Goal: Task Accomplishment & Management: Manage account settings

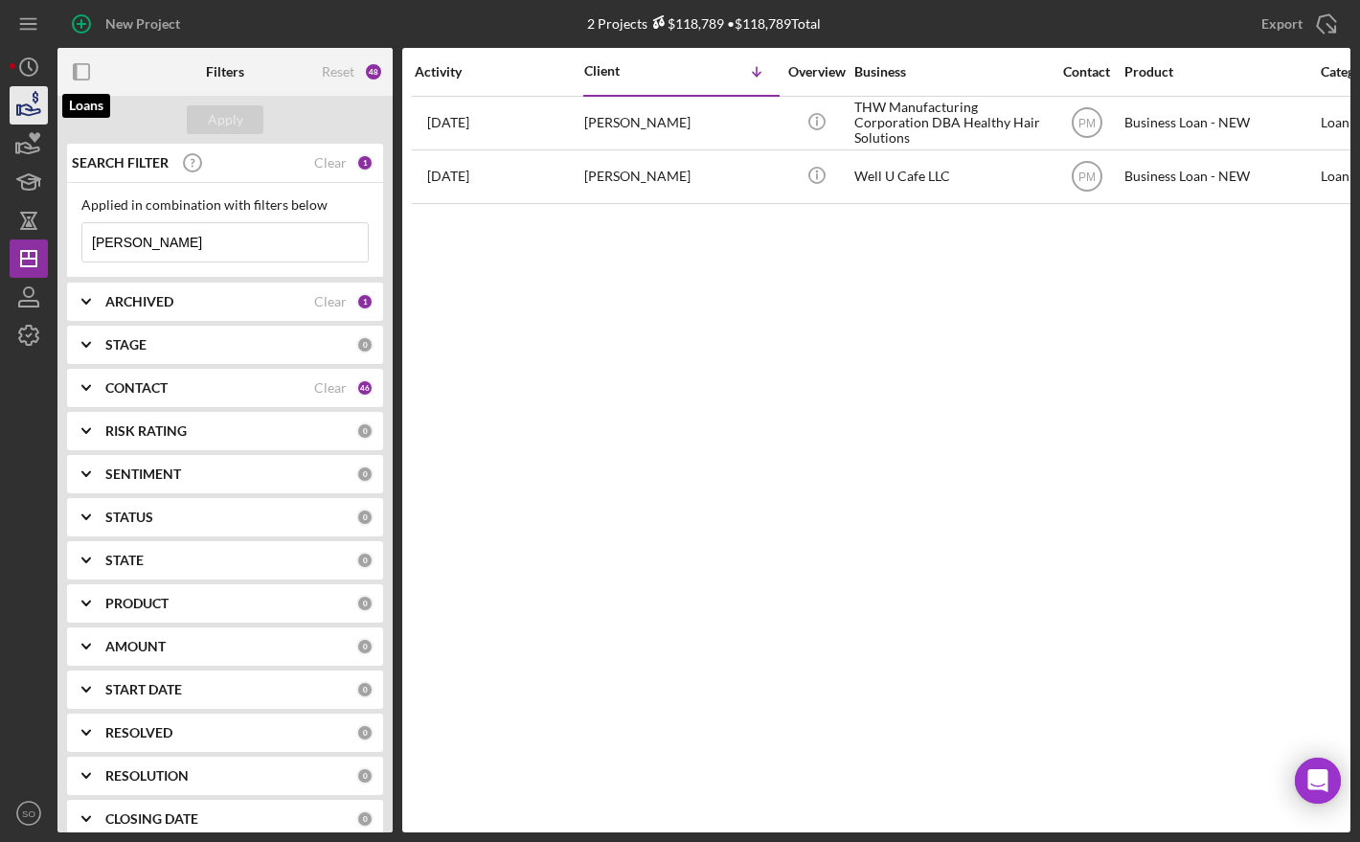
click at [34, 117] on icon "button" at bounding box center [29, 105] width 48 height 48
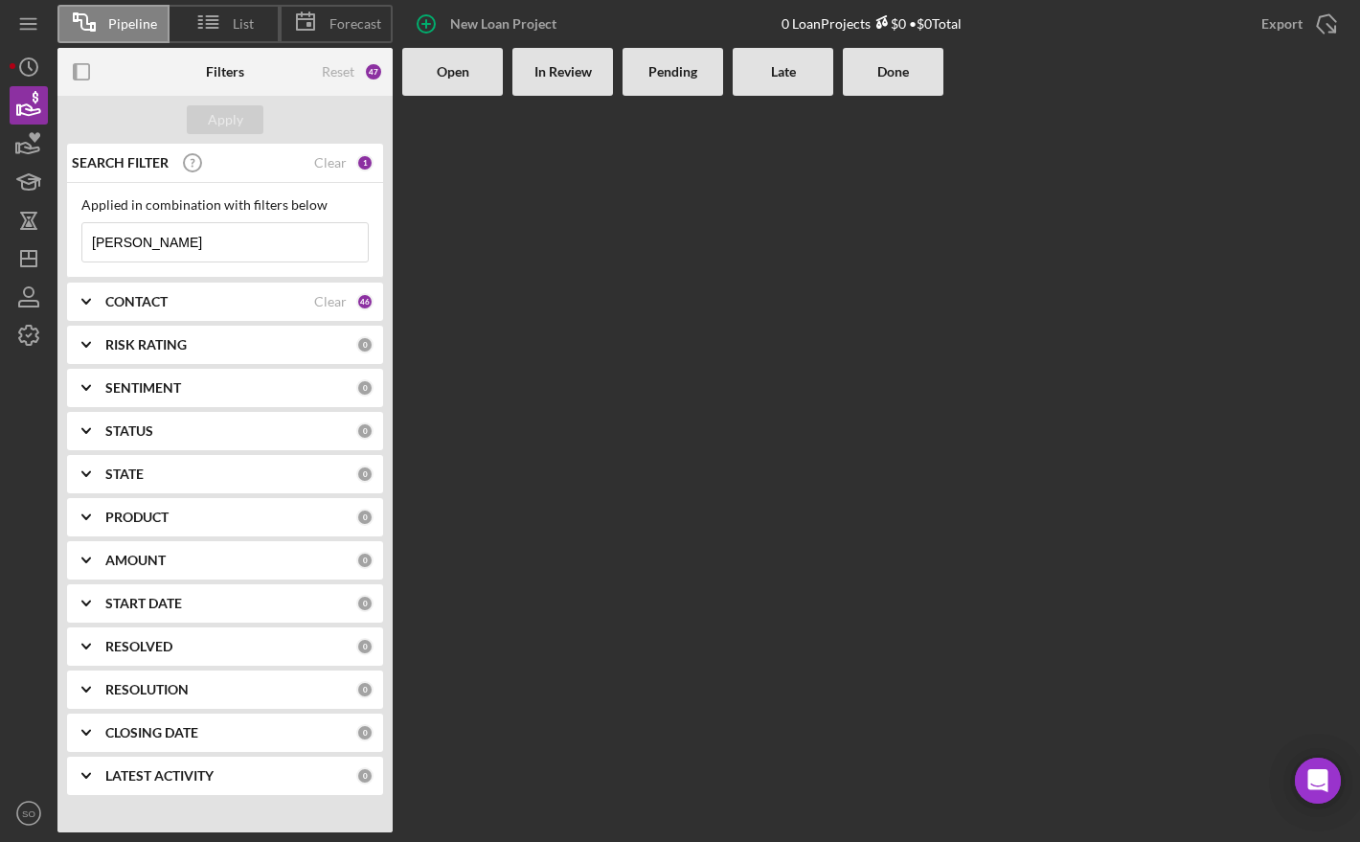
click at [144, 241] on input "[PERSON_NAME]" at bounding box center [224, 242] width 285 height 38
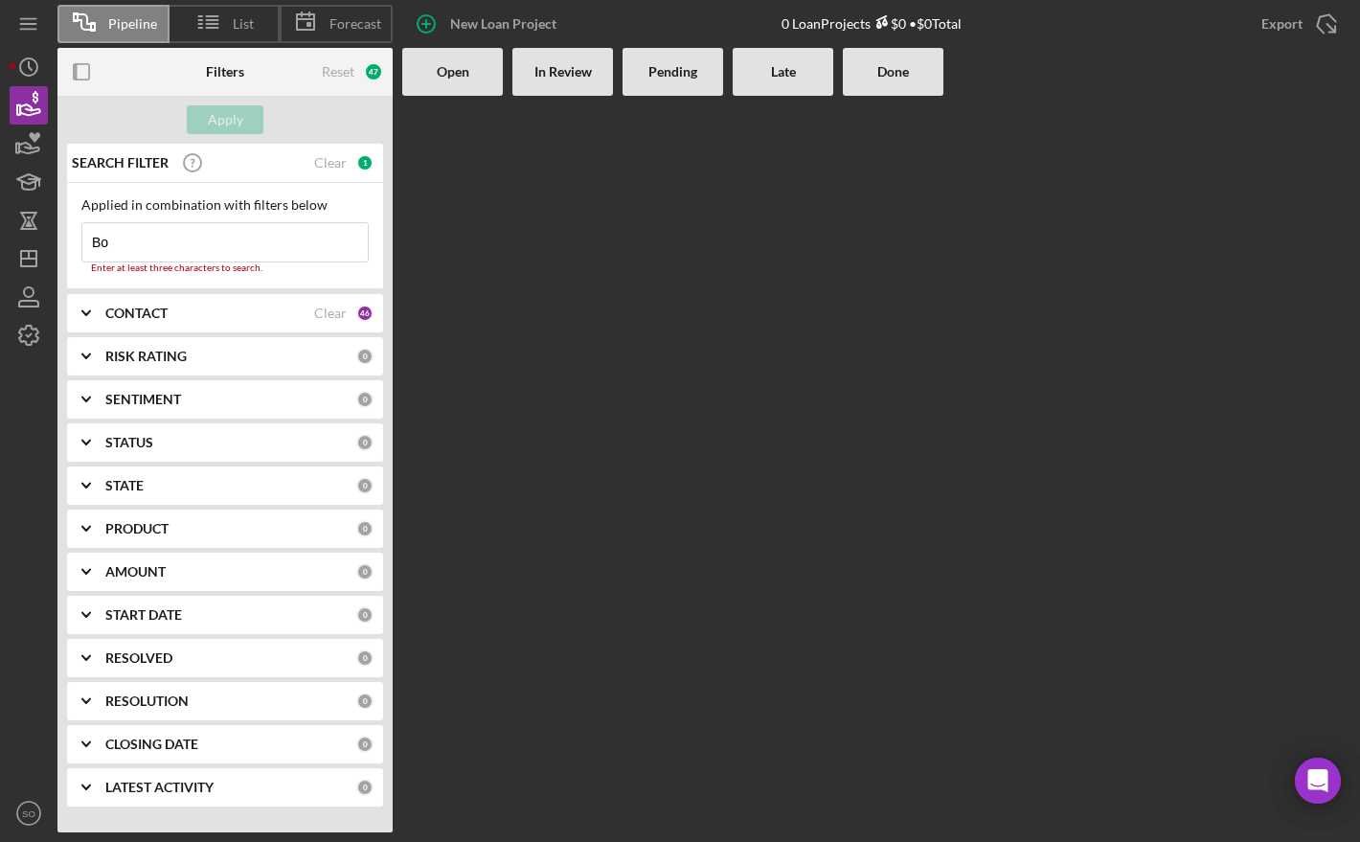
type input "B"
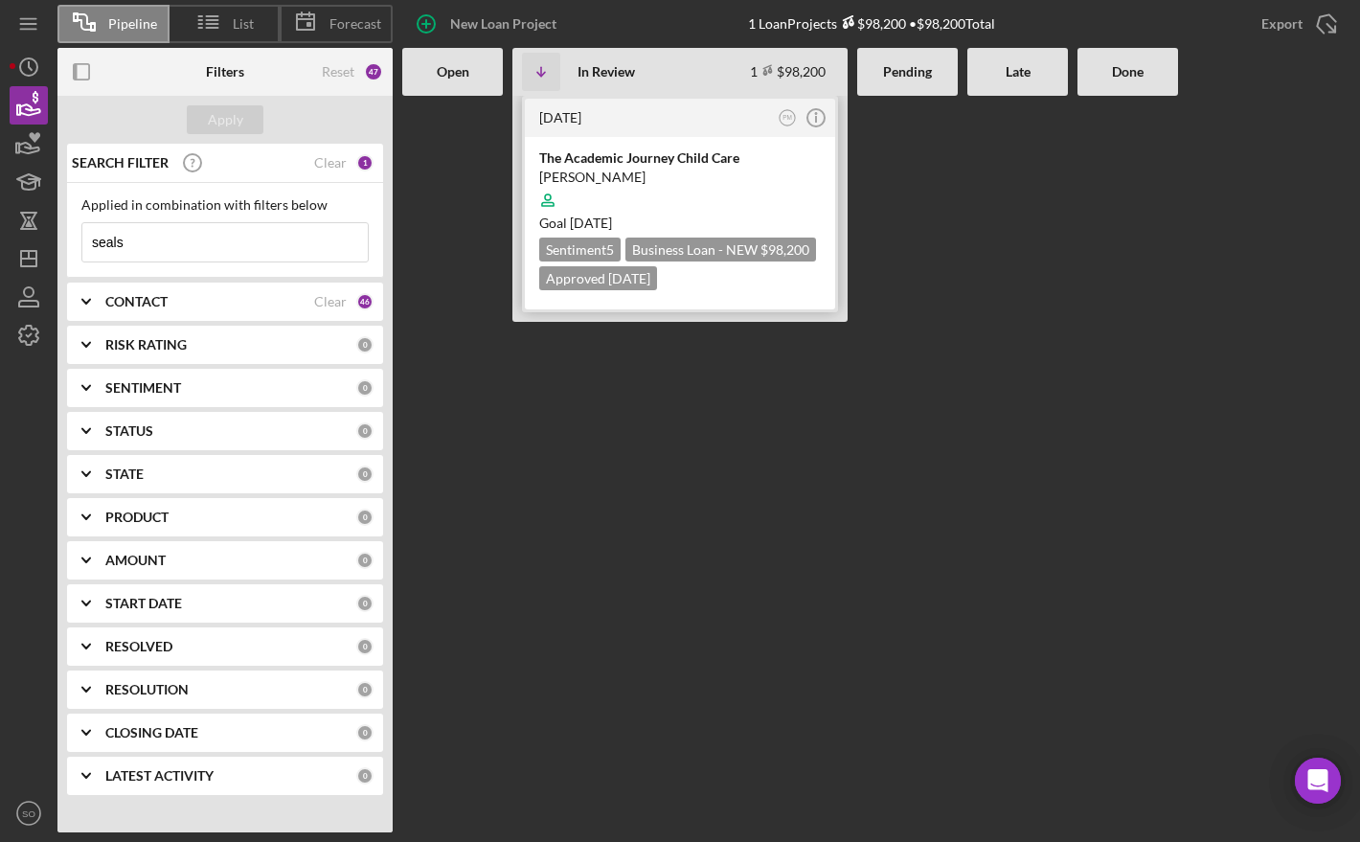
type input "seals"
click at [744, 205] on div at bounding box center [680, 200] width 282 height 36
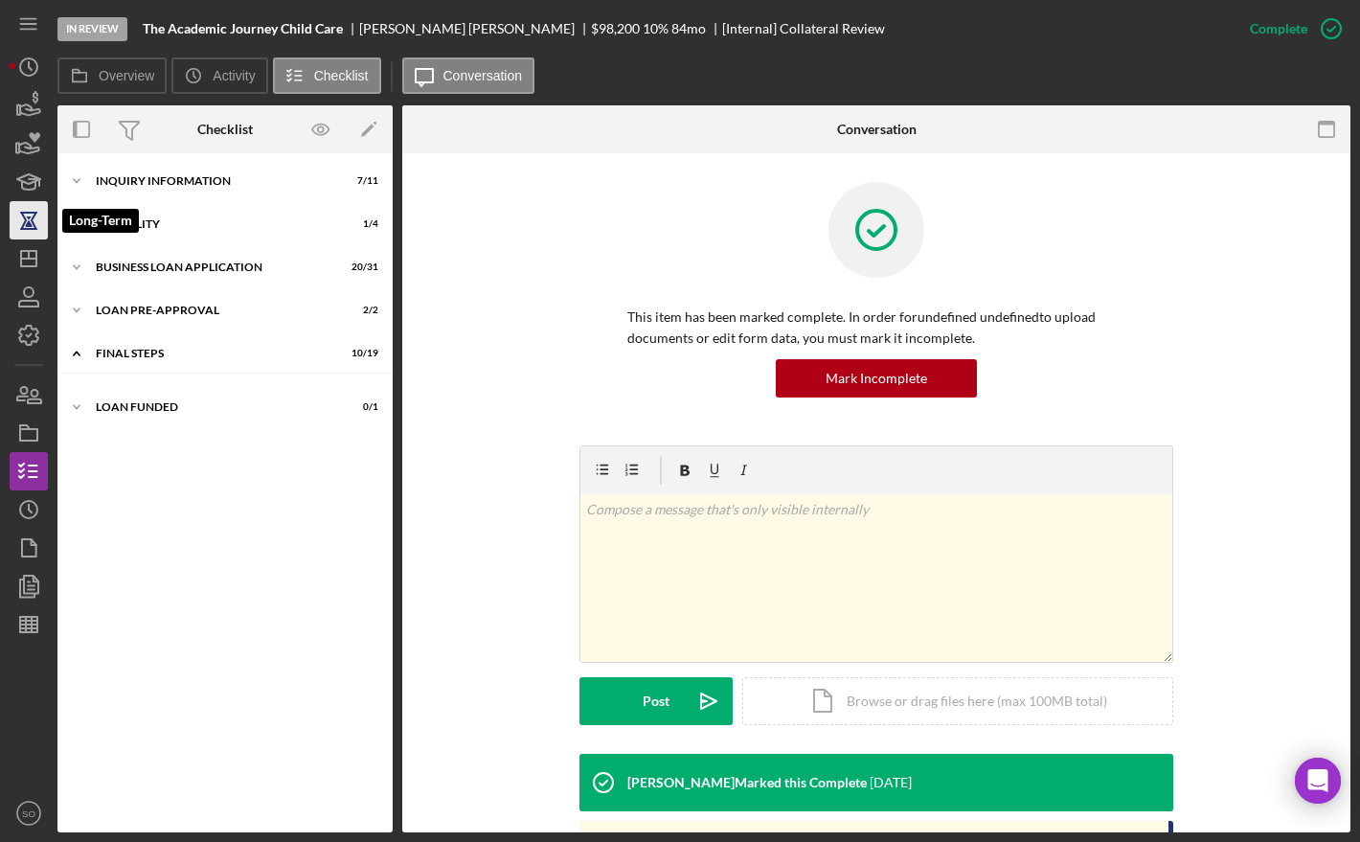
scroll to position [208, 0]
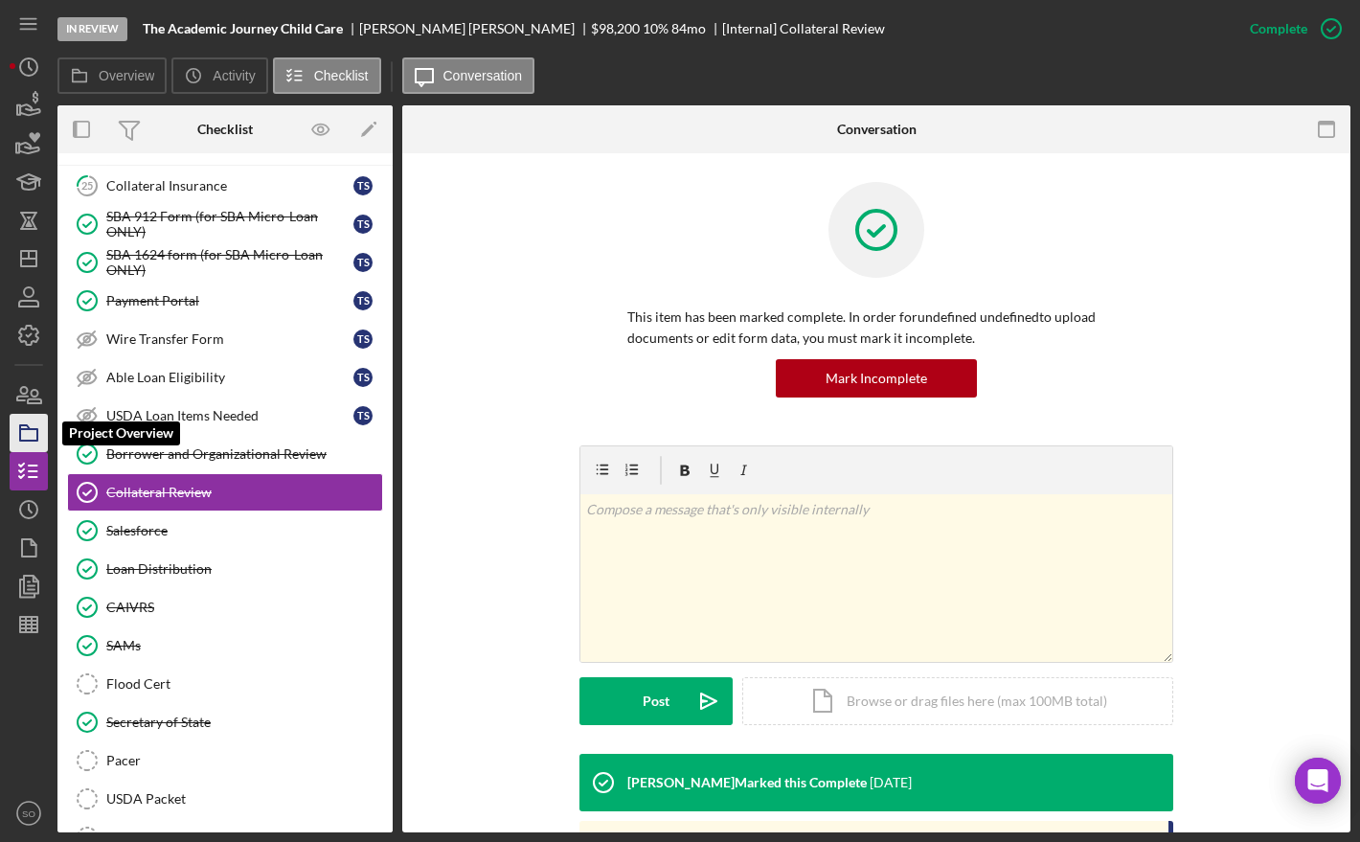
click at [25, 436] on icon "button" at bounding box center [29, 433] width 48 height 48
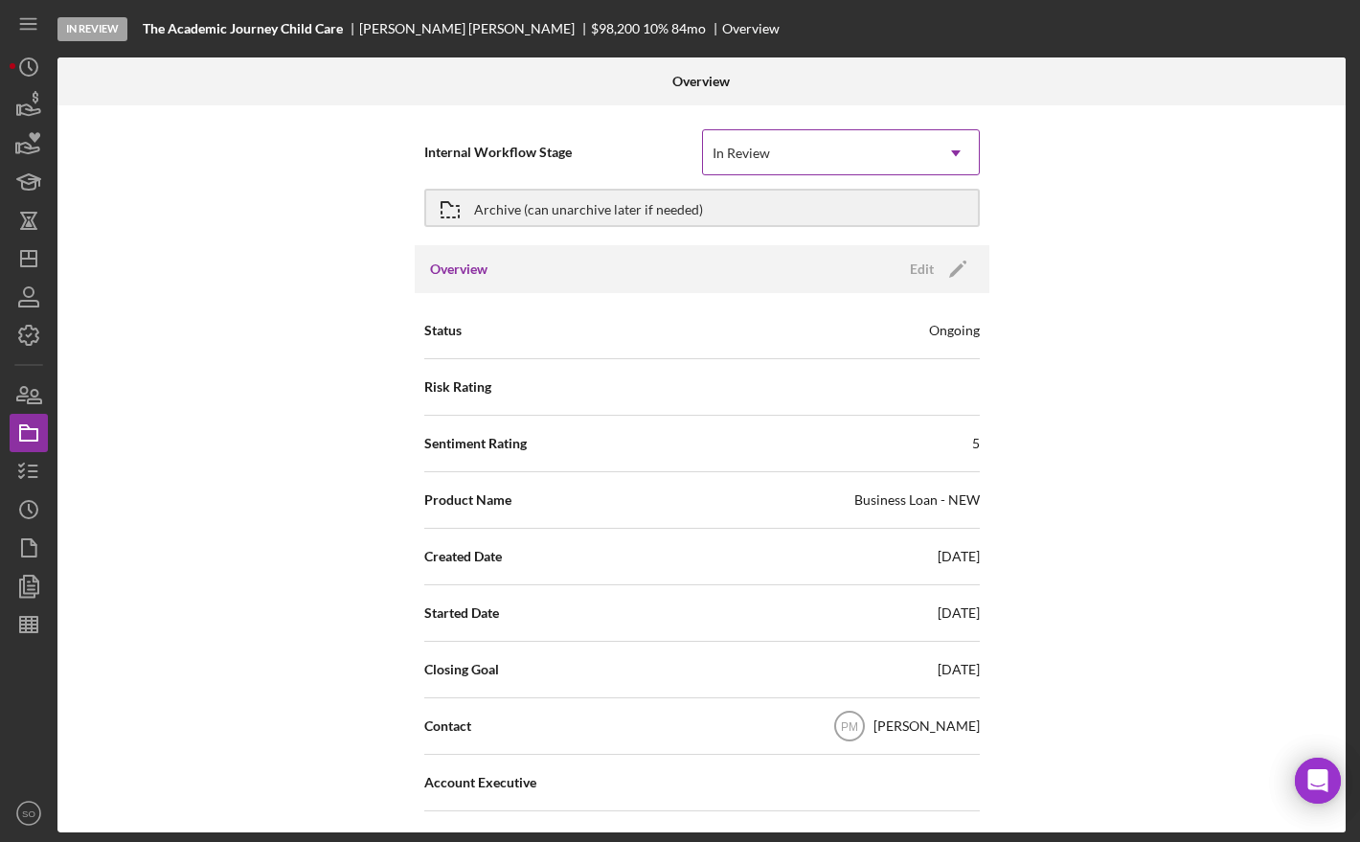
click at [948, 147] on icon "Icon/Dropdown Arrow" at bounding box center [956, 153] width 46 height 46
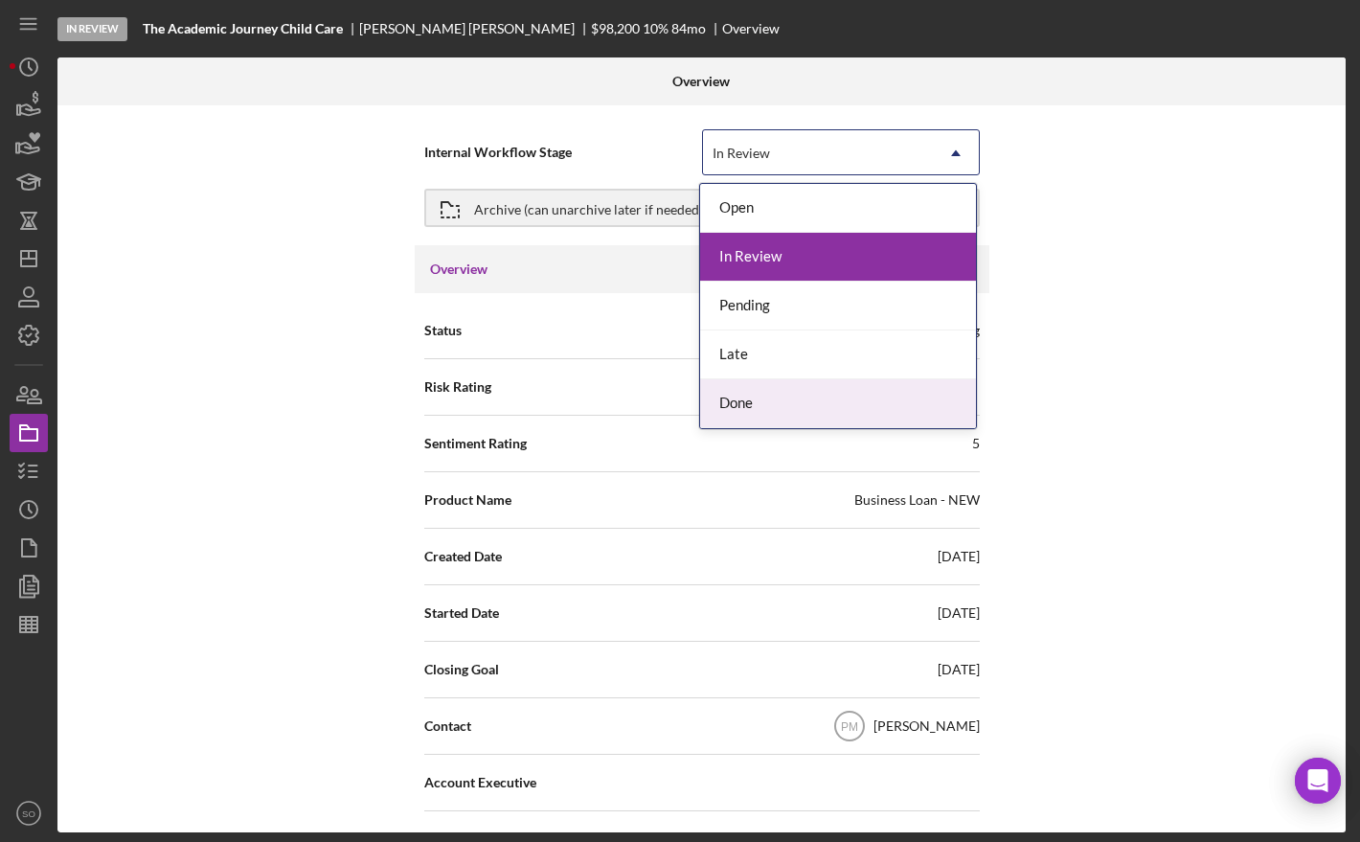
click at [747, 405] on div "Done" at bounding box center [838, 403] width 276 height 49
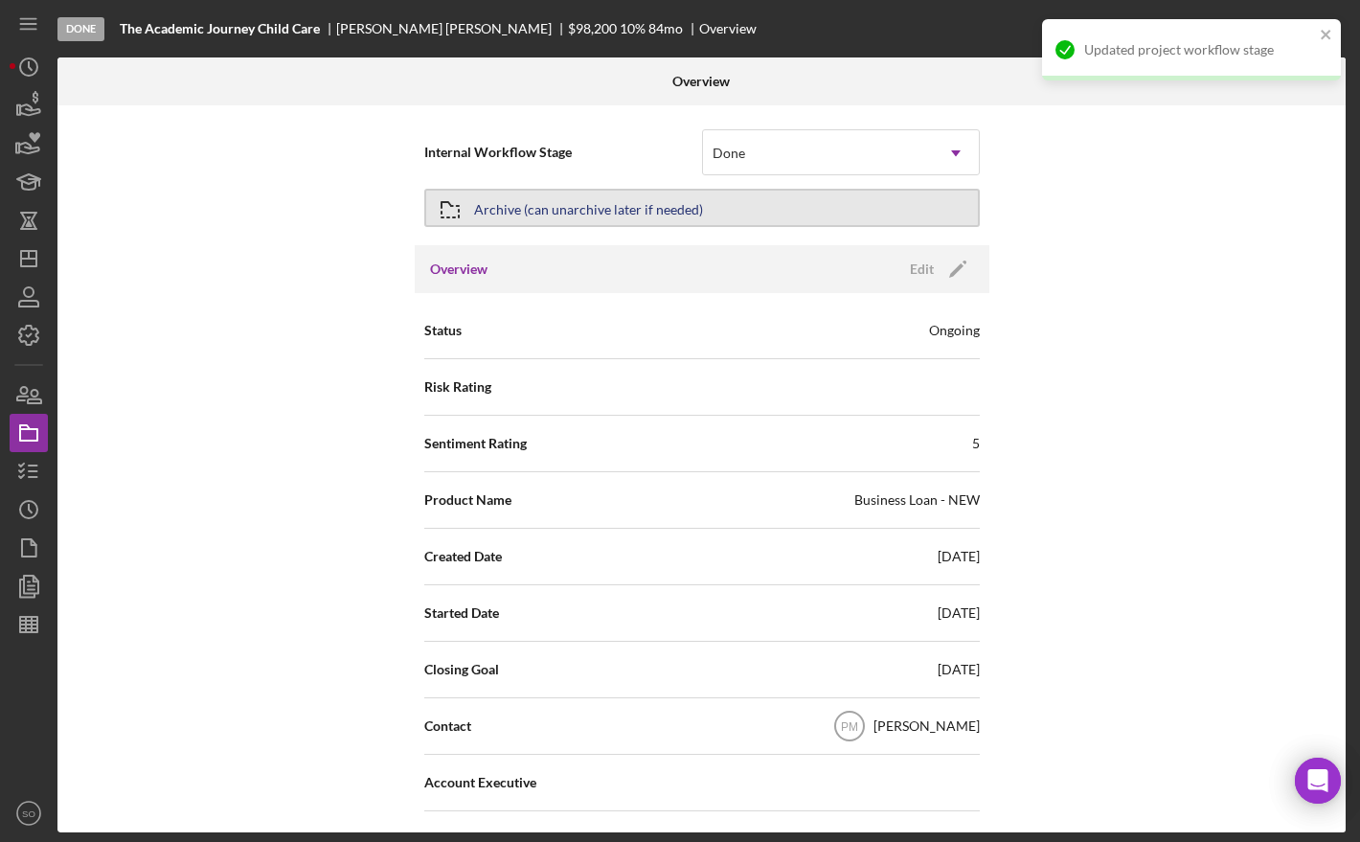
click at [839, 214] on button "Archive (can unarchive later if needed)" at bounding box center [701, 208] width 555 height 38
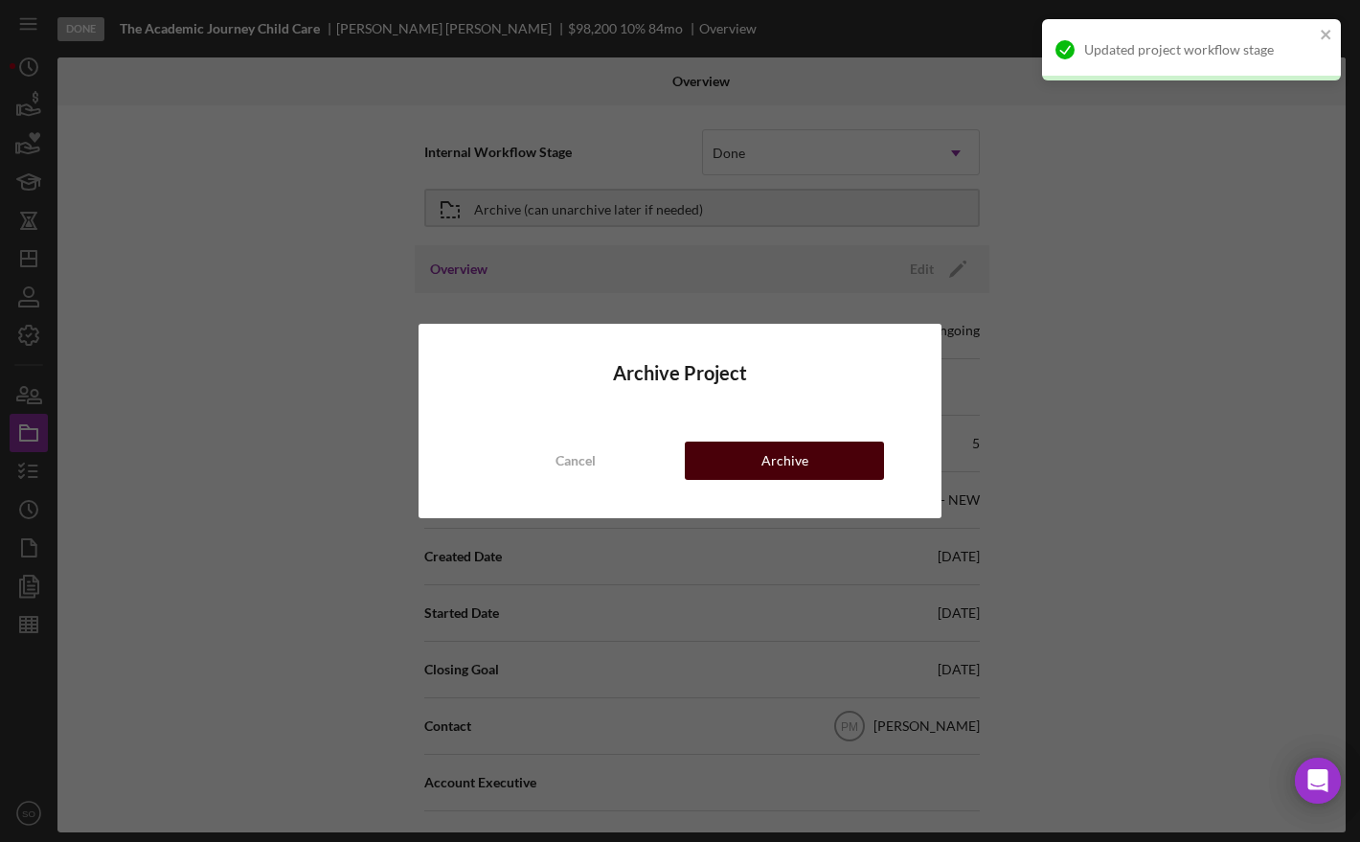
click at [782, 467] on div "Archive" at bounding box center [784, 460] width 47 height 38
